Goal: Check status: Check status

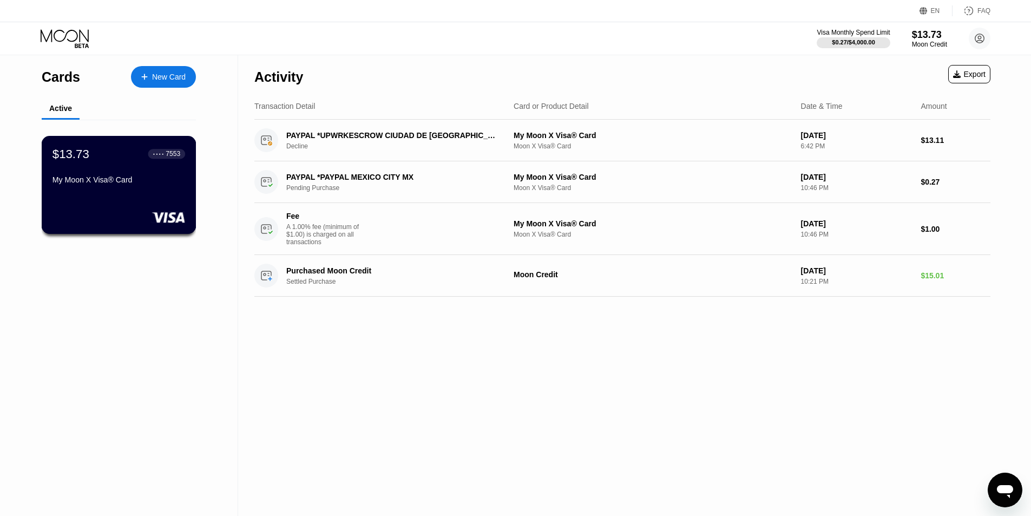
click at [145, 175] on div "$13.73 ● ● ● ● 7553 My Moon X Visa® Card" at bounding box center [118, 168] width 133 height 42
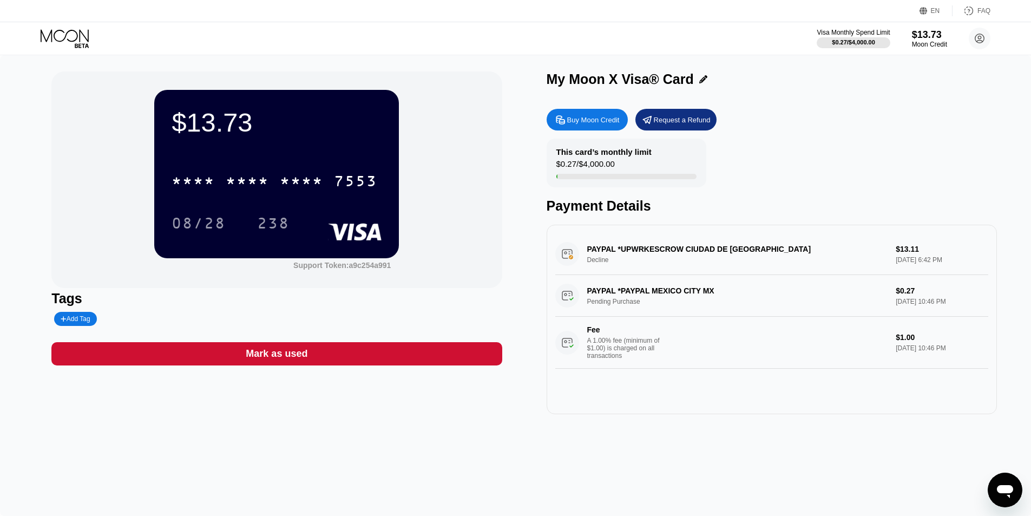
click at [706, 251] on div "PAYPAL *UPWRKESCROW CIUDAD DE MEXMX Decline $13.11 Sep 23, 2025 6:42 PM" at bounding box center [771, 254] width 433 height 42
click at [567, 265] on div "PAYPAL *UPWRKESCROW CIUDAD DE MEXMX Decline $13.11 Sep 23, 2025 6:42 PM" at bounding box center [771, 254] width 433 height 42
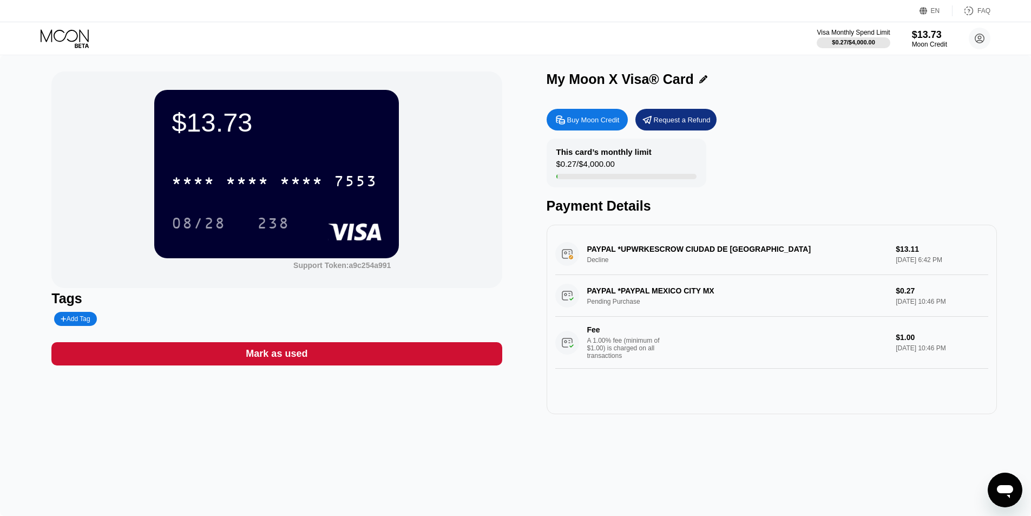
click at [567, 265] on div "PAYPAL *UPWRKESCROW CIUDAD DE MEXMX Decline $13.11 Sep 23, 2025 6:42 PM" at bounding box center [771, 254] width 433 height 42
click at [913, 255] on div "PAYPAL *UPWRKESCROW CIUDAD DE MEXMX Decline $13.11 Sep 23, 2025 6:42 PM" at bounding box center [771, 254] width 433 height 42
drag, startPoint x: 882, startPoint y: 253, endPoint x: 941, endPoint y: 257, distance: 58.6
click at [941, 257] on div "PAYPAL *UPWRKESCROW CIUDAD DE MEXMX Decline $13.11 Sep 23, 2025 6:42 PM" at bounding box center [771, 254] width 433 height 42
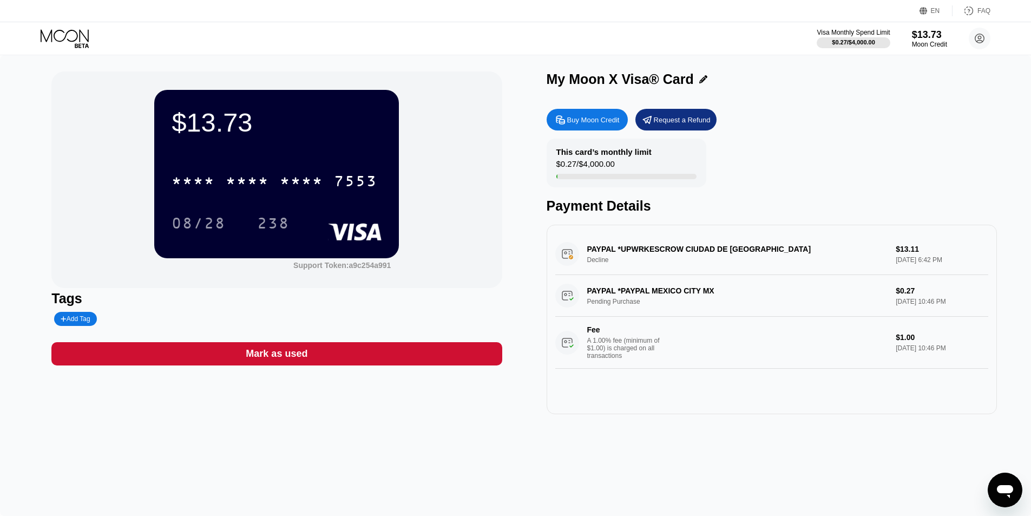
click at [207, 124] on div "$13.73" at bounding box center [277, 122] width 210 height 30
click at [270, 126] on div "$13.73" at bounding box center [277, 122] width 210 height 30
drag, startPoint x: 891, startPoint y: 252, endPoint x: 981, endPoint y: 251, distance: 89.9
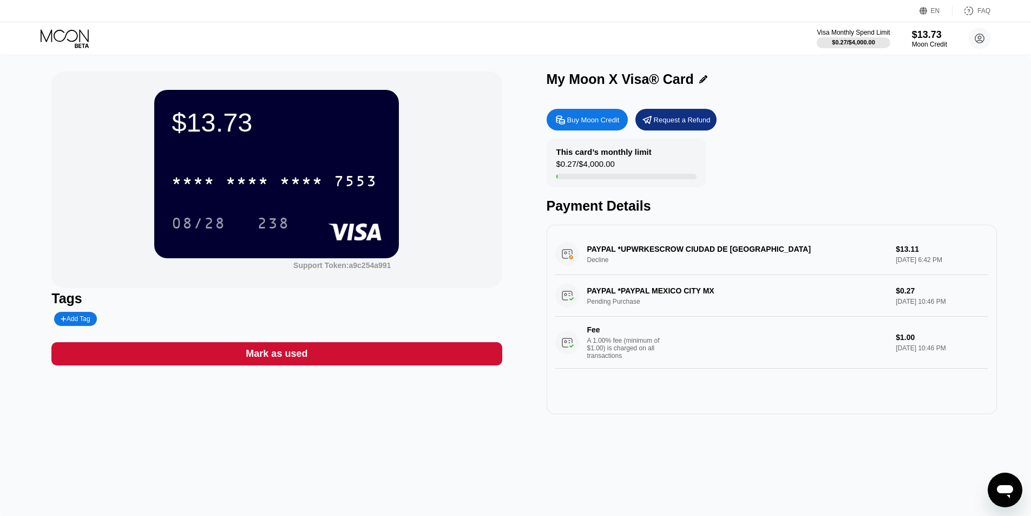
click at [981, 251] on div "PAYPAL *UPWRKESCROW CIUDAD DE MEXMX Decline $13.11 Sep 23, 2025 6:42 PM PAYPAL …" at bounding box center [772, 319] width 450 height 189
click at [982, 251] on div "PAYPAL *UPWRKESCROW CIUDAD DE MEXMX Decline $13.11 Sep 23, 2025 6:42 PM PAYPAL …" at bounding box center [772, 319] width 450 height 189
drag, startPoint x: 892, startPoint y: 292, endPoint x: 921, endPoint y: 294, distance: 28.7
click at [921, 294] on div "PAYPAL *PAYPAL MEXICO CITY MX Pending Purchase $0.27 Sep 22, 2025 10:46 PM Fee …" at bounding box center [771, 322] width 433 height 94
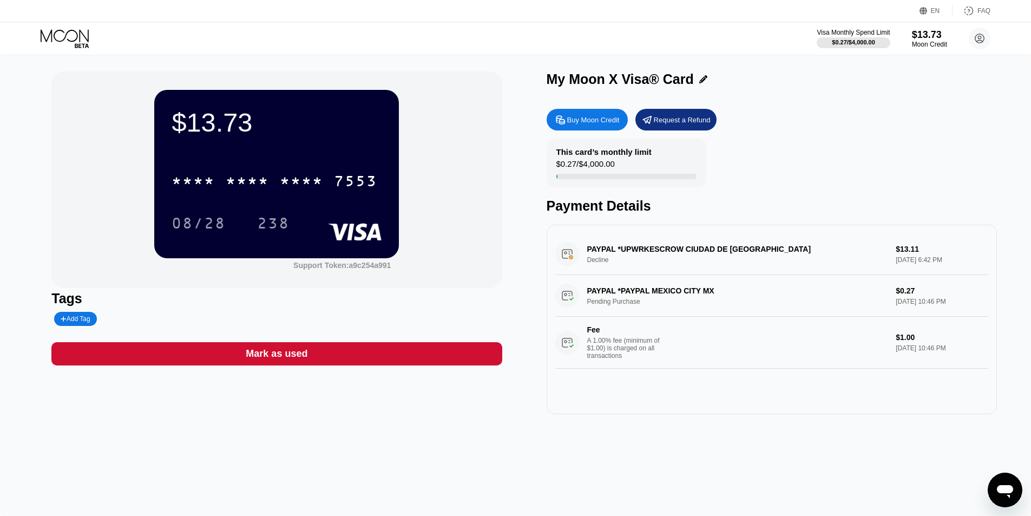
drag, startPoint x: 589, startPoint y: 298, endPoint x: 796, endPoint y: 295, distance: 206.2
click at [796, 295] on div "PAYPAL *PAYPAL MEXICO CITY MX Pending Purchase $0.27 Sep 22, 2025 10:46 PM Fee …" at bounding box center [771, 322] width 433 height 94
click at [592, 334] on div "Fee" at bounding box center [625, 329] width 76 height 9
click at [609, 298] on div "PAYPAL *PAYPAL MEXICO CITY MX Pending Purchase $0.27 Sep 22, 2025 10:46 PM Fee …" at bounding box center [771, 322] width 433 height 94
click at [629, 248] on div "PAYPAL *UPWRKESCROW CIUDAD DE MEXMX Decline $13.11 Sep 23, 2025 6:42 PM" at bounding box center [771, 254] width 433 height 42
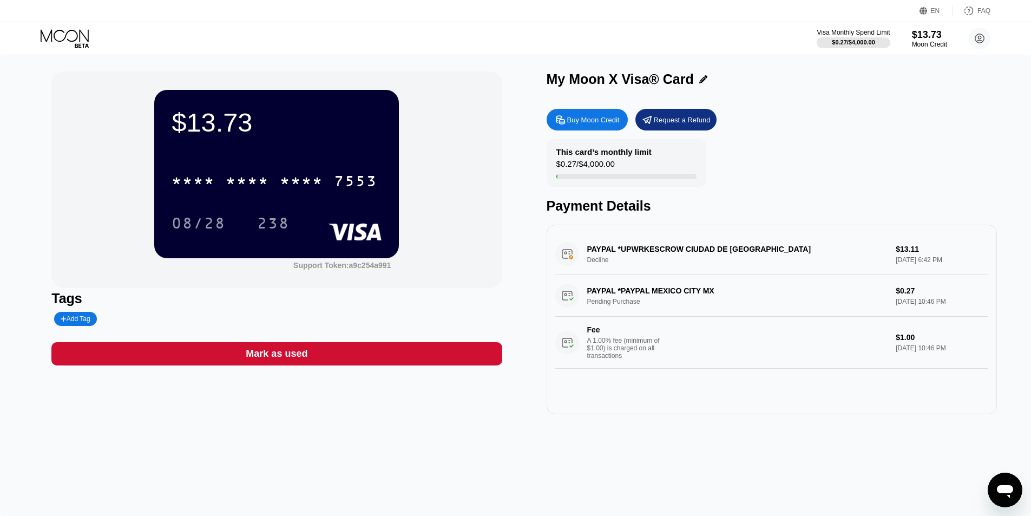
click at [629, 247] on div "PAYPAL *UPWRKESCROW CIUDAD DE MEXMX Decline $13.11 Sep 23, 2025 6:42 PM" at bounding box center [771, 254] width 433 height 42
click at [984, 43] on circle at bounding box center [980, 39] width 22 height 22
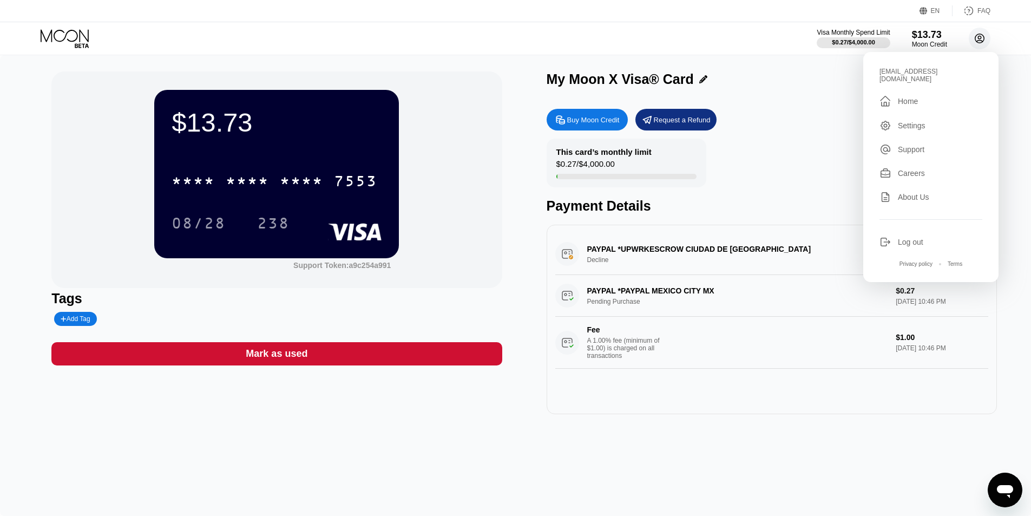
click at [981, 43] on icon at bounding box center [979, 38] width 9 height 9
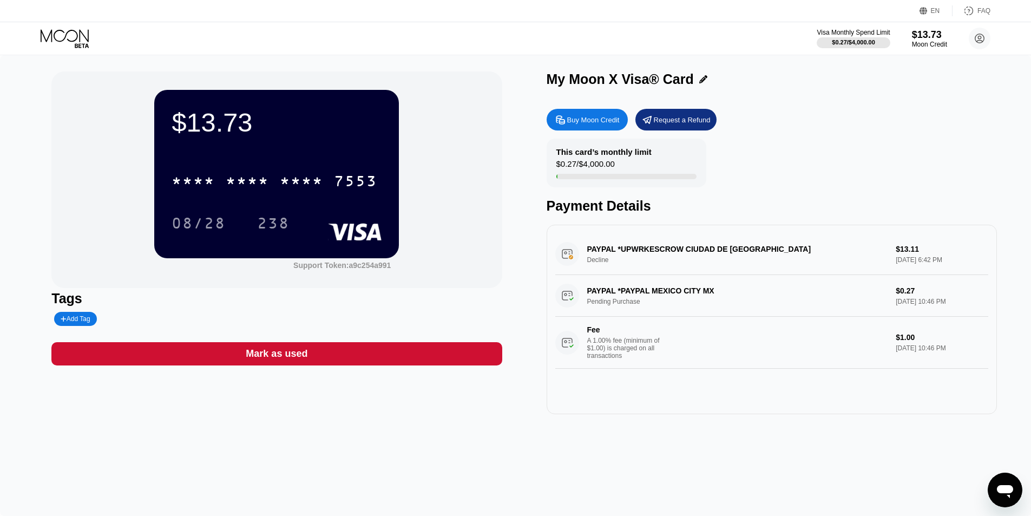
click at [708, 200] on div "This card’s monthly limit $0.27 / $4,000.00 Payment Details" at bounding box center [772, 176] width 450 height 75
click at [698, 246] on div "PAYPAL *UPWRKESCROW CIUDAD DE MEXMX Decline $13.11 Sep 23, 2025 6:42 PM" at bounding box center [771, 254] width 433 height 42
click at [674, 252] on div "PAYPAL *UPWRKESCROW CIUDAD DE MEXMX Decline $13.11 Sep 23, 2025 6:42 PM" at bounding box center [771, 254] width 433 height 42
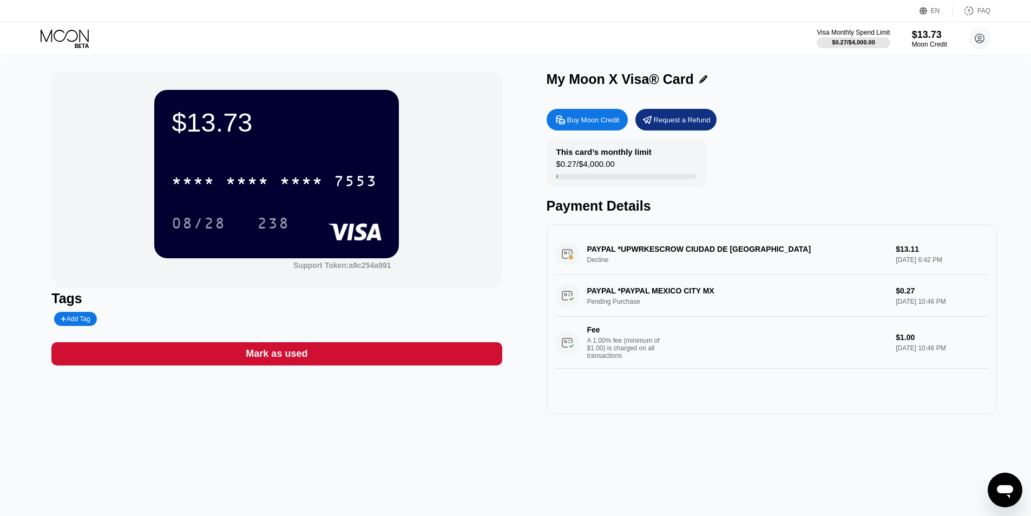
drag, startPoint x: 599, startPoint y: 251, endPoint x: 765, endPoint y: 250, distance: 165.6
click at [765, 250] on div "PAYPAL *UPWRKESCROW CIUDAD DE MEXMX Decline $13.11 Sep 23, 2025 6:42 PM" at bounding box center [771, 254] width 433 height 42
click at [913, 258] on div "PAYPAL *UPWRKESCROW CIUDAD DE MEXMX Decline $13.11 Sep 23, 2025 6:42 PM" at bounding box center [771, 254] width 433 height 42
click at [902, 253] on div "PAYPAL *UPWRKESCROW CIUDAD DE MEXMX Decline $13.11 Sep 23, 2025 6:42 PM" at bounding box center [771, 254] width 433 height 42
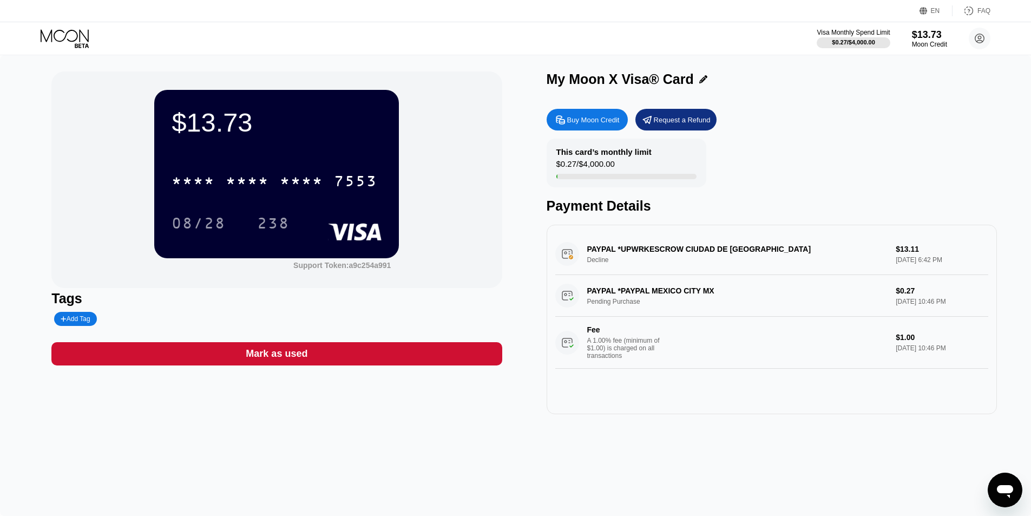
click at [902, 253] on div "PAYPAL *UPWRKESCROW CIUDAD DE MEXMX Decline $13.11 Sep 23, 2025 6:42 PM" at bounding box center [771, 254] width 433 height 42
click at [891, 265] on div "PAYPAL *UPWRKESCROW CIUDAD DE MEXMX Decline $13.11 Sep 23, 2025 6:42 PM" at bounding box center [771, 254] width 433 height 42
click at [597, 268] on div "PAYPAL *UPWRKESCROW CIUDAD DE MEXMX Decline $13.11 Sep 23, 2025 6:42 PM" at bounding box center [771, 254] width 433 height 42
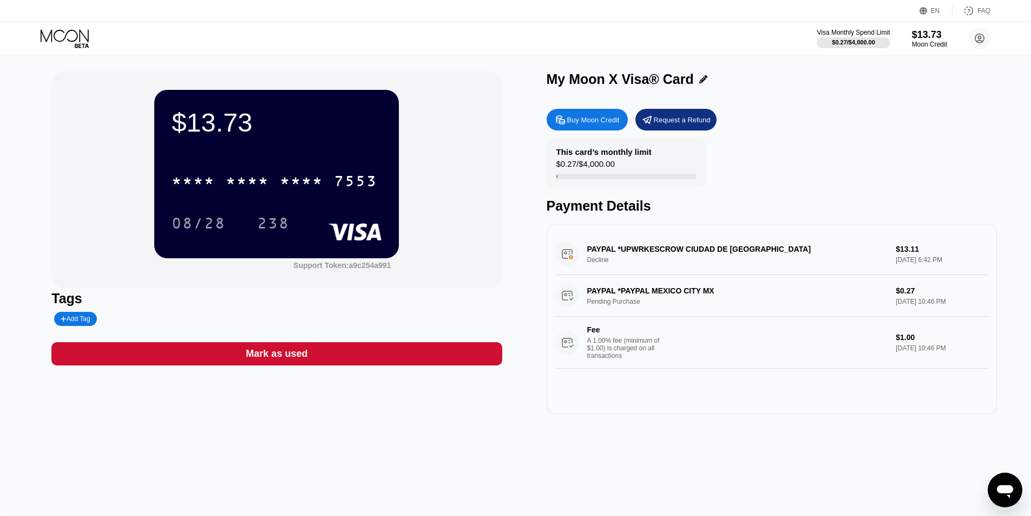
click at [597, 268] on div "PAYPAL *UPWRKESCROW CIUDAD DE MEXMX Decline $13.11 Sep 23, 2025 6:42 PM" at bounding box center [771, 254] width 433 height 42
click at [590, 450] on div "$13.73 * * * * * * * * * * * * 7553 08/28 238 Support Token: a9c254a991 Tags Ad…" at bounding box center [515, 285] width 1031 height 461
click at [449, 477] on div "$13.73 * * * * * * * * * * * * 7553 08/28 238 Support Token: a9c254a991 Tags Ad…" at bounding box center [515, 285] width 1031 height 461
click at [614, 353] on div "A 1.00% fee (minimum of $1.00) is charged on all transactions" at bounding box center [627, 348] width 81 height 23
click at [626, 302] on div "PAYPAL *PAYPAL MEXICO CITY MX Pending Purchase $0.27 Sep 22, 2025 10:46 PM Fee …" at bounding box center [771, 322] width 433 height 94
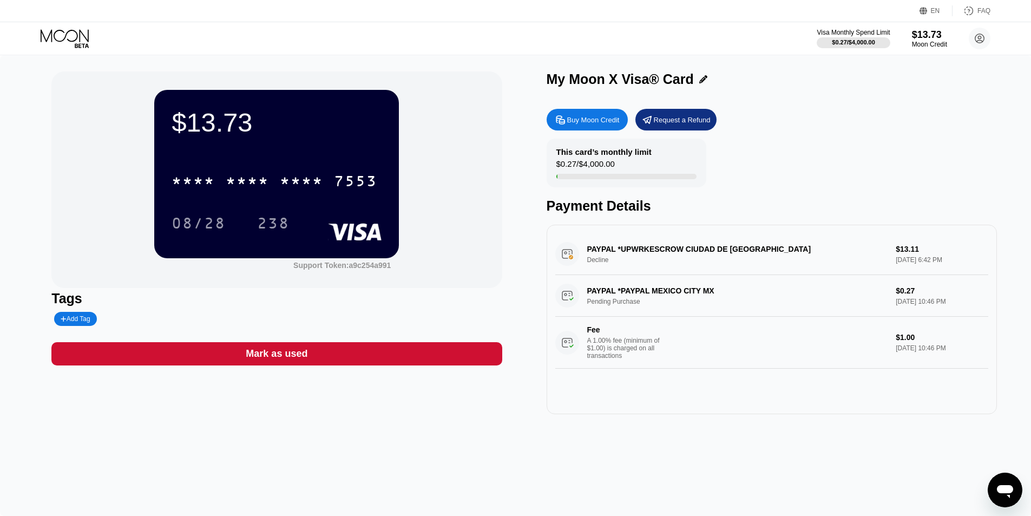
click at [634, 255] on div "PAYPAL *UPWRKESCROW CIUDAD DE MEXMX Decline $13.11 Sep 23, 2025 6:42 PM" at bounding box center [771, 254] width 433 height 42
click at [565, 310] on div "PAYPAL *PAYPAL MEXICO CITY MX Pending Purchase $0.27 Sep 22, 2025 10:46 PM Fee …" at bounding box center [771, 322] width 433 height 94
click at [493, 487] on div "$13.73 * * * * * * * * * * * * 7553 08/28 238 Support Token: a9c254a991 Tags Ad…" at bounding box center [515, 285] width 1031 height 461
